Goal: Transaction & Acquisition: Purchase product/service

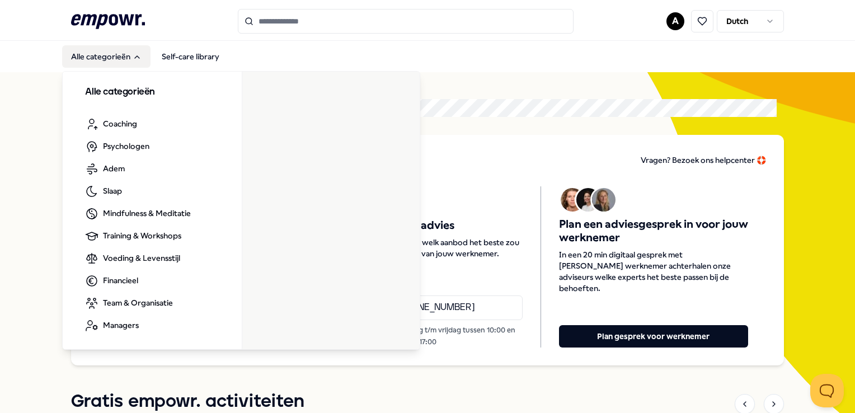
click at [78, 61] on button "Alle categorieën" at bounding box center [106, 56] width 88 height 22
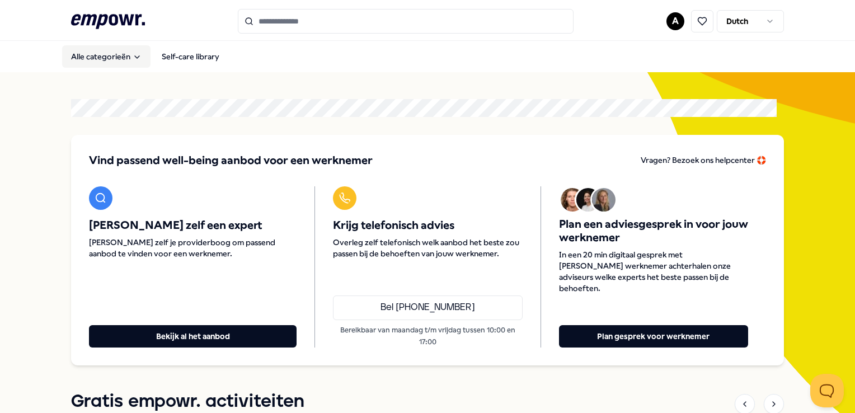
click at [114, 54] on button "Alle categorieën" at bounding box center [106, 56] width 88 height 22
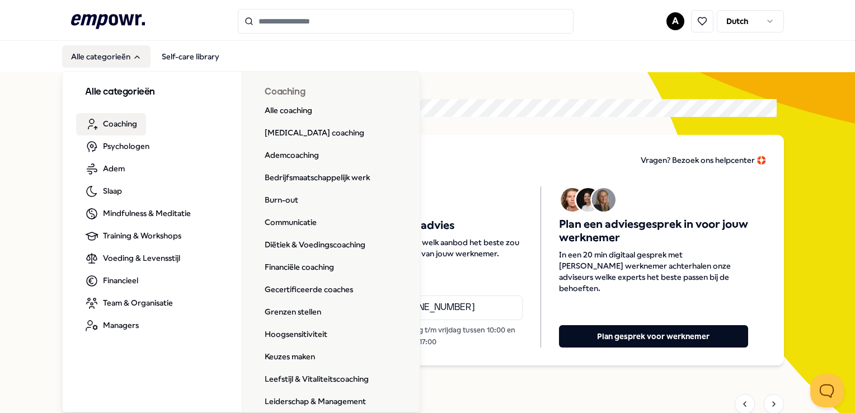
click at [117, 126] on span "Coaching" at bounding box center [120, 123] width 34 height 12
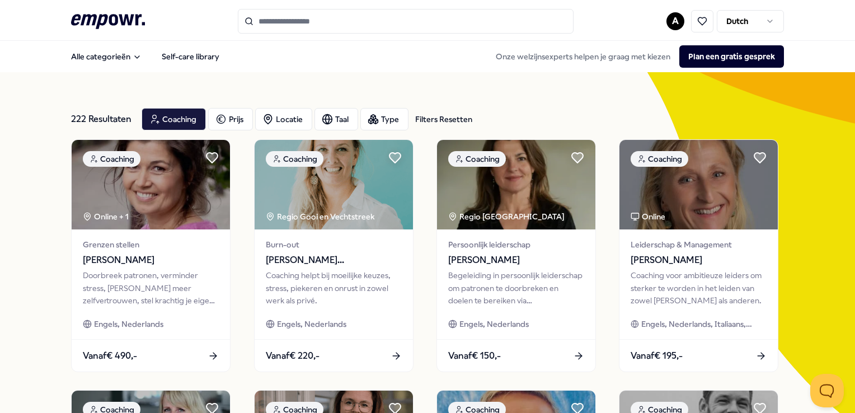
click at [313, 21] on input "Search for products, categories or subcategories" at bounding box center [406, 21] width 336 height 25
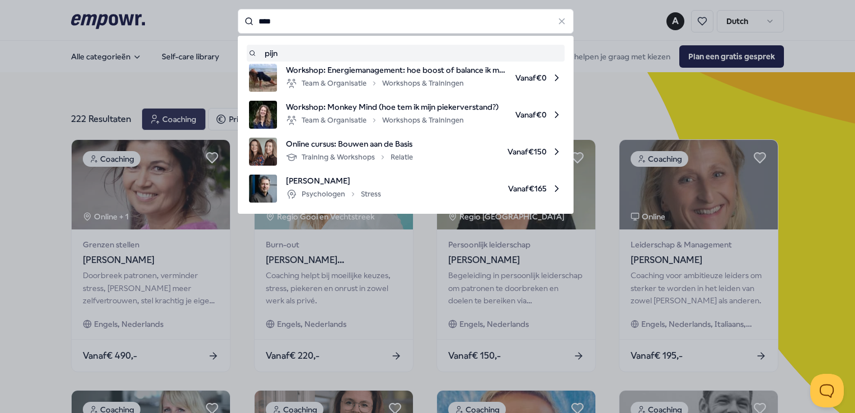
type input "****"
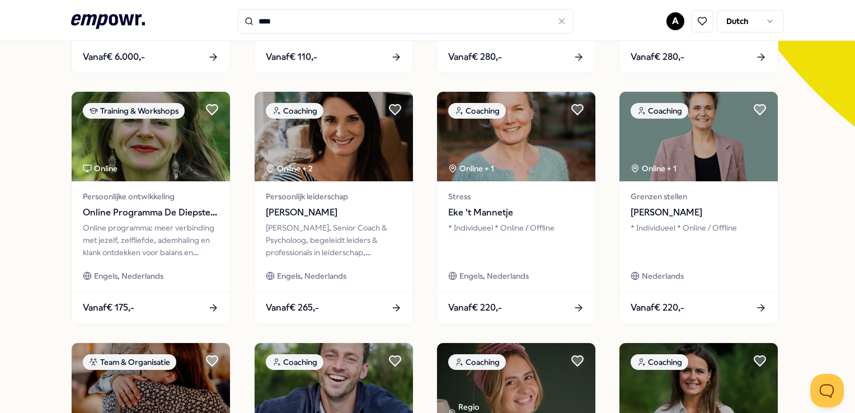
scroll to position [280, 0]
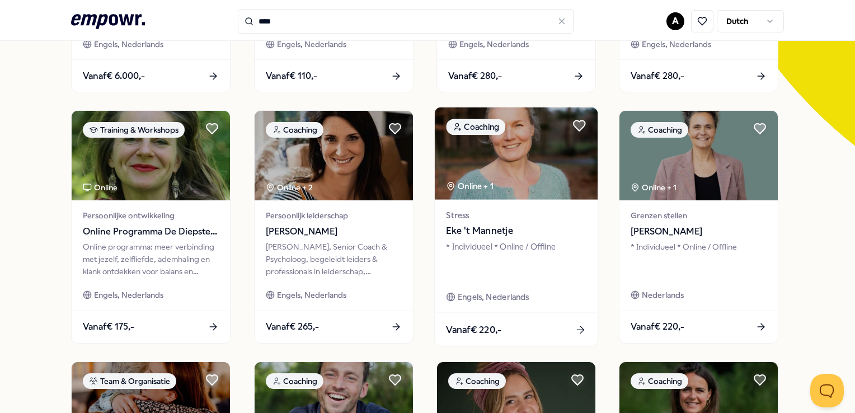
click at [482, 229] on span "Eke 't Mannetje" at bounding box center [516, 231] width 140 height 15
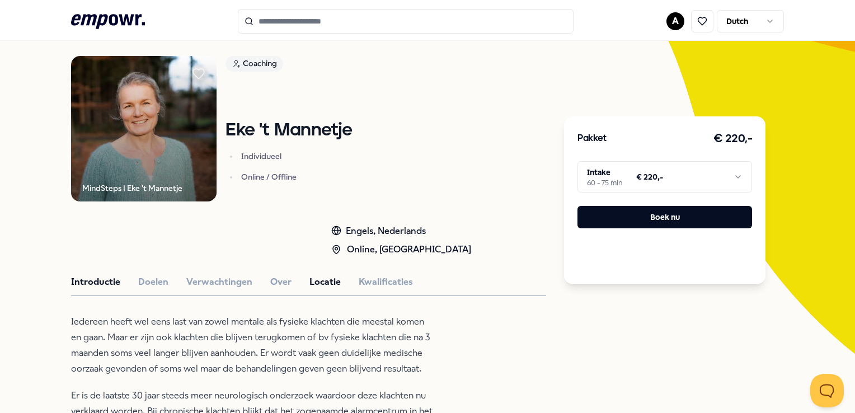
click at [330, 282] on button "Locatie" at bounding box center [324, 282] width 31 height 15
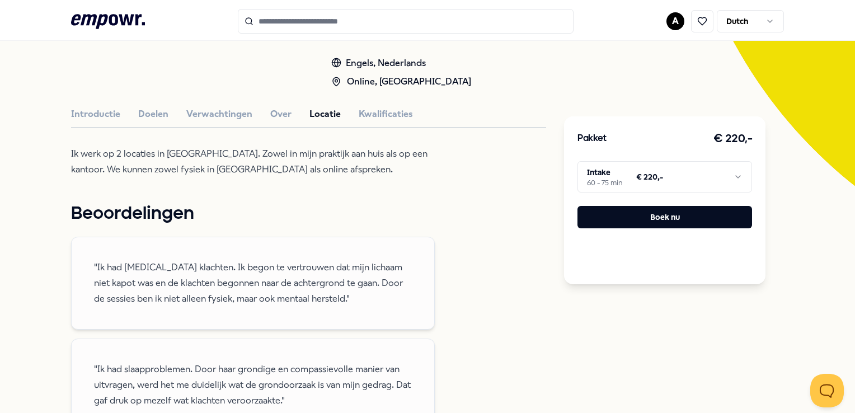
scroll to position [295, 0]
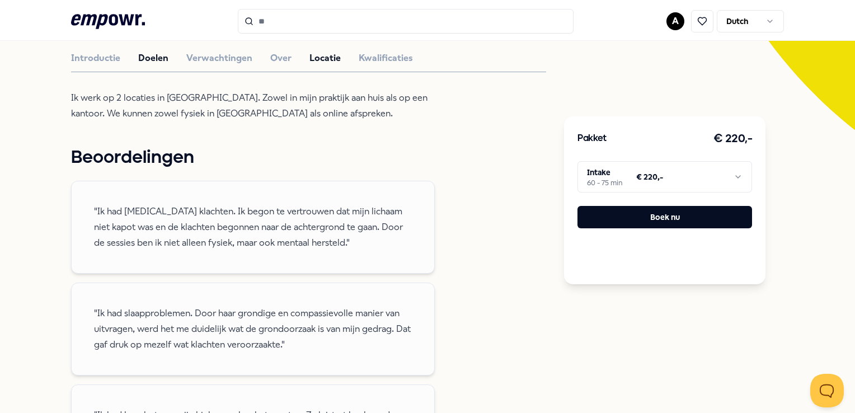
click at [144, 57] on button "Doelen" at bounding box center [153, 58] width 30 height 15
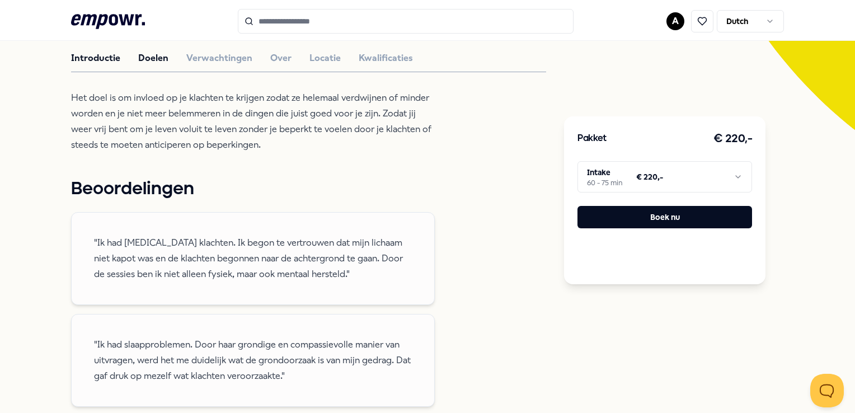
click at [96, 57] on button "Introductie" at bounding box center [95, 58] width 49 height 15
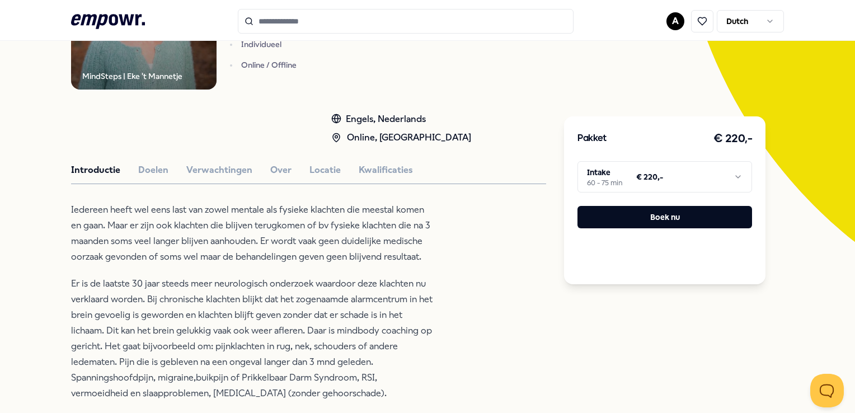
scroll to position [0, 0]
